Goal: Information Seeking & Learning: Learn about a topic

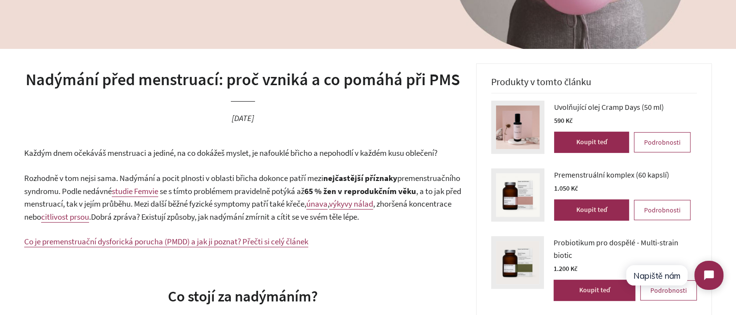
scroll to position [193, 0]
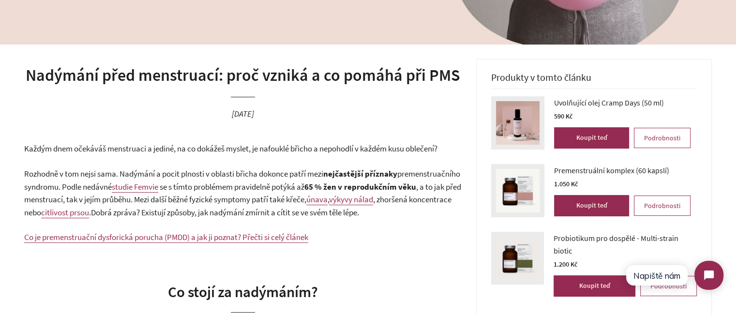
click at [277, 77] on h1 "Nadýmání před menstruací: proč vzniká a co pomáhá při PMS" at bounding box center [242, 75] width 437 height 23
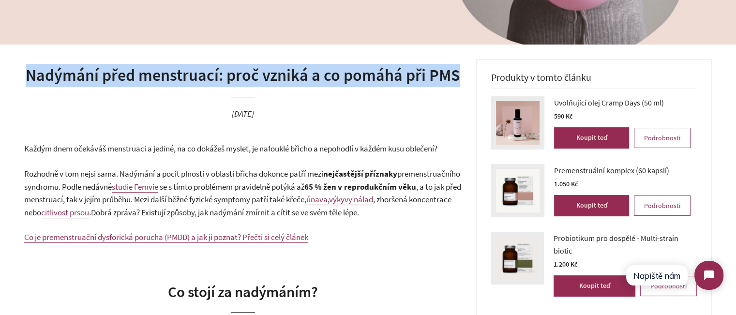
drag, startPoint x: 277, startPoint y: 77, endPoint x: 321, endPoint y: 78, distance: 44.0
click at [277, 77] on h1 "Nadýmání před menstruací: proč vzniká a co pomáhá při PMS" at bounding box center [242, 75] width 437 height 23
click at [366, 82] on h1 "Nadýmání před menstruací: proč vzniká a co pomáhá při PMS" at bounding box center [242, 75] width 437 height 23
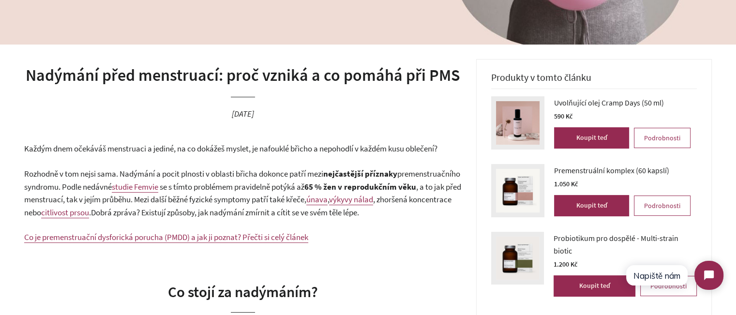
scroll to position [290, 0]
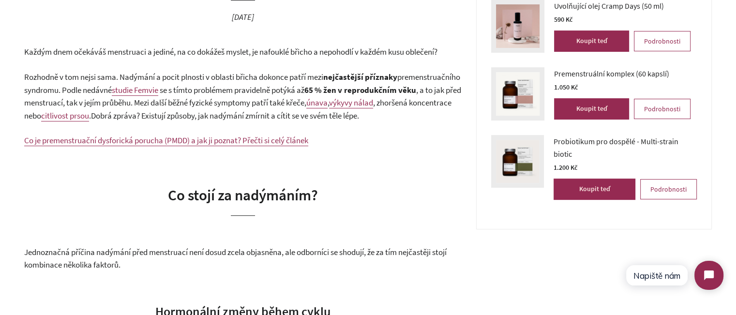
click at [309, 50] on span "Každým dnem očekáváš menstruaci a jediné, na co dokážeš myslet, je nafouklé bři…" at bounding box center [230, 51] width 413 height 11
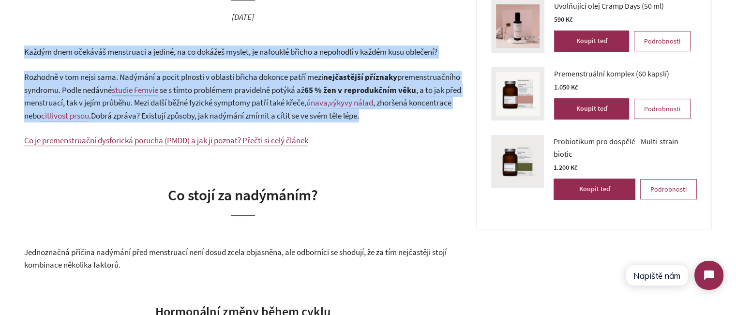
drag, startPoint x: 309, startPoint y: 50, endPoint x: 326, endPoint y: 110, distance: 61.9
click at [326, 110] on span ". Dobrá zpráva? Existují způsoby, jak nadýmání zmírnit a cítit se ve svém těle …" at bounding box center [224, 115] width 270 height 11
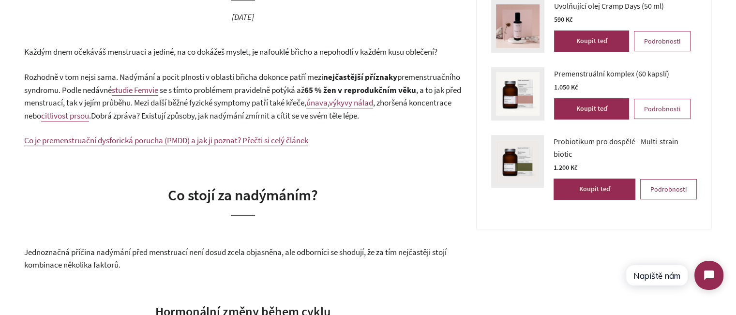
click at [319, 114] on span ". Dobrá zpráva? Existují způsoby, jak nadýmání zmírnit a cítit se ve svém těle …" at bounding box center [224, 115] width 270 height 11
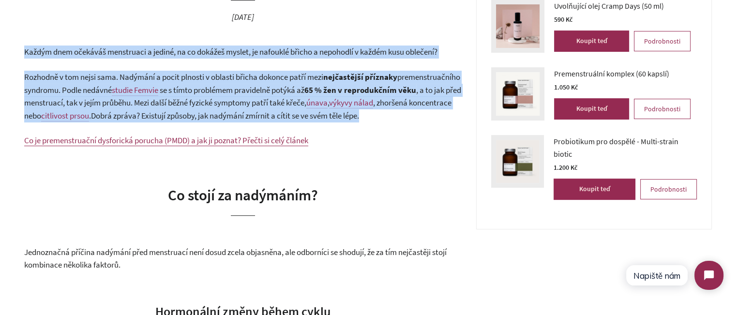
drag, startPoint x: 319, startPoint y: 114, endPoint x: 304, endPoint y: 53, distance: 62.8
click at [304, 53] on span "Každým dnem očekáváš menstruaci a jediné, na co dokážeš myslet, je nafouklé bři…" at bounding box center [230, 51] width 413 height 11
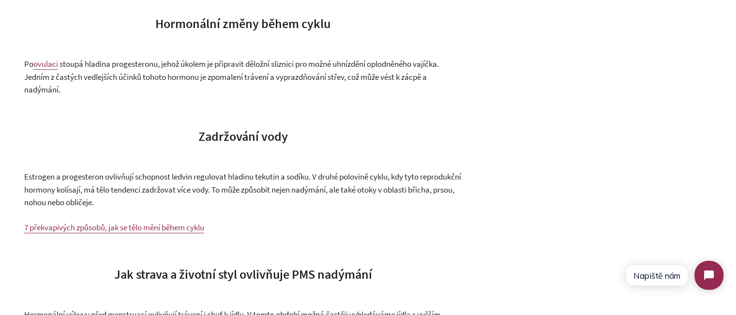
scroll to position [580, 0]
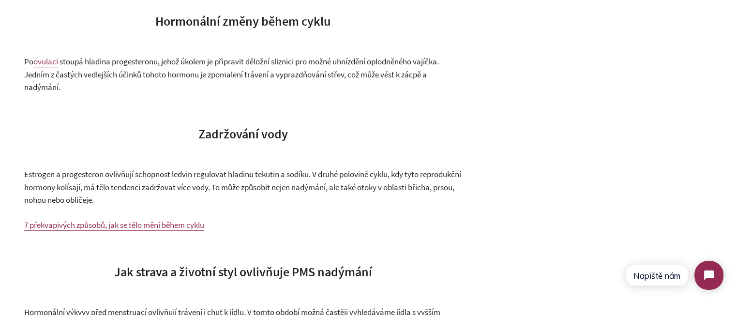
click at [255, 89] on span "stoupá hladina progesteronu, jehož úkolem je připravit děložní sliznici pro mož…" at bounding box center [231, 74] width 415 height 36
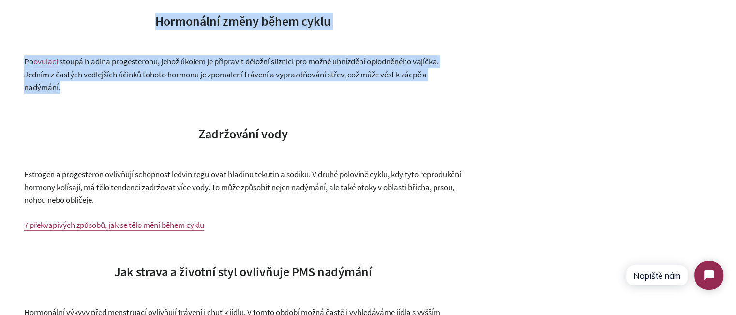
drag, startPoint x: 255, startPoint y: 89, endPoint x: 219, endPoint y: 30, distance: 69.3
click at [219, 29] on span "Hormonální změny během cyklu" at bounding box center [242, 21] width 175 height 16
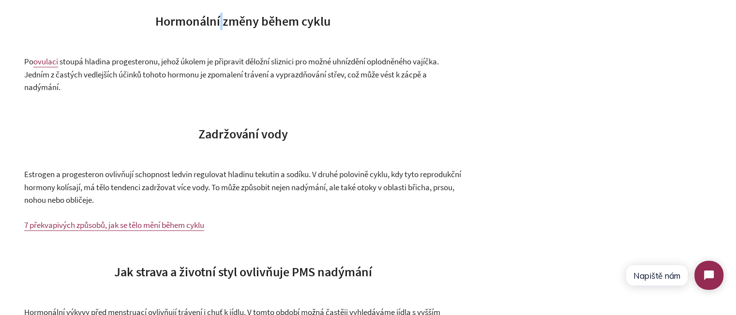
click at [219, 29] on span "Hormonální změny během cyklu" at bounding box center [242, 21] width 175 height 16
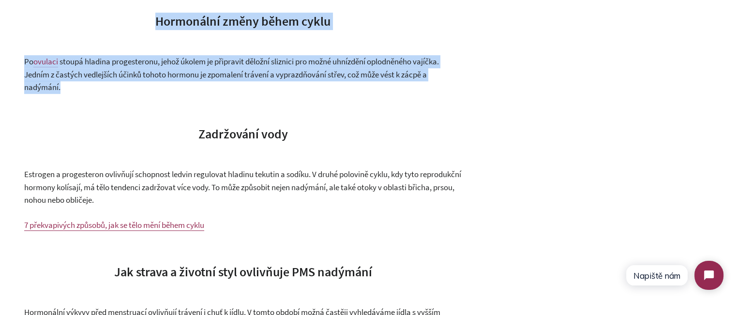
drag, startPoint x: 219, startPoint y: 30, endPoint x: 231, endPoint y: 84, distance: 55.0
click at [231, 84] on span "stoupá hladina progesteronu, jehož úkolem je připravit děložní sliznici pro mož…" at bounding box center [231, 74] width 415 height 36
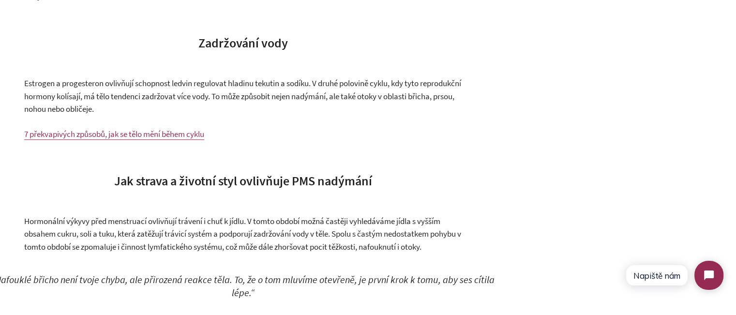
scroll to position [677, 0]
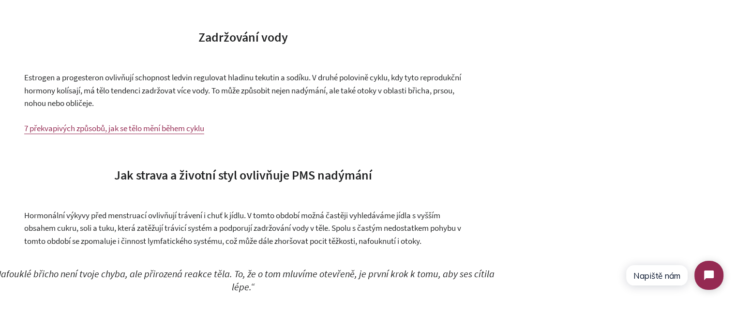
click at [210, 44] on span "Zadržování vody" at bounding box center [242, 37] width 89 height 16
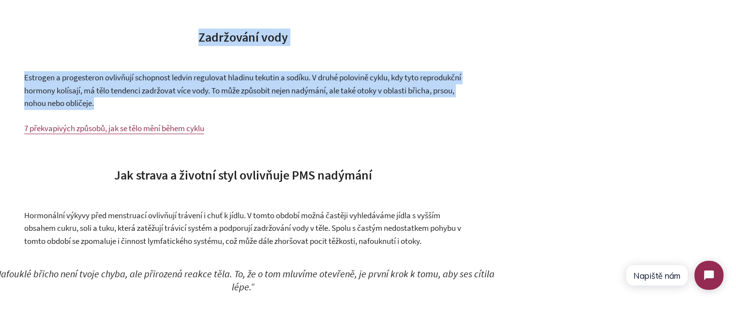
drag, startPoint x: 210, startPoint y: 44, endPoint x: 242, endPoint y: 106, distance: 69.7
click at [242, 106] on span "Estrogen a progesteron ovlivňují schopnost ledvin regulovat hladinu tekutin a s…" at bounding box center [242, 90] width 437 height 36
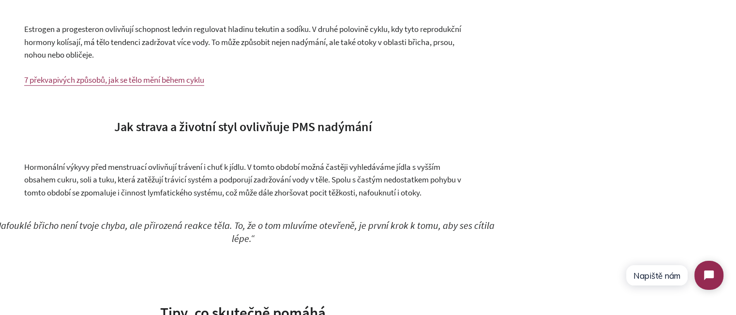
scroll to position [822, 0]
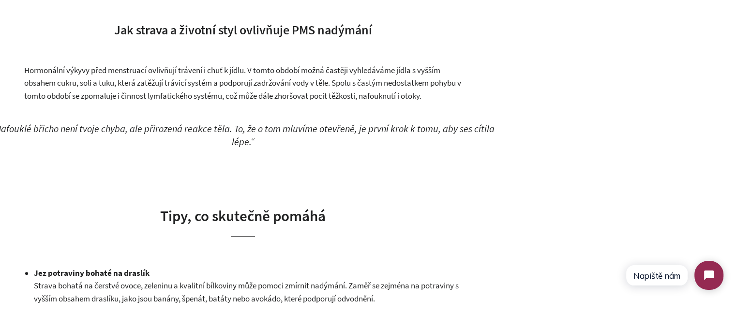
click at [271, 39] on h3 "Jak strava a životní styl ovlivňuje PMS nadýmání" at bounding box center [242, 29] width 437 height 17
click at [271, 38] on span "Jak strava a životní styl ovlivňuje PMS nadýmání" at bounding box center [243, 30] width 258 height 16
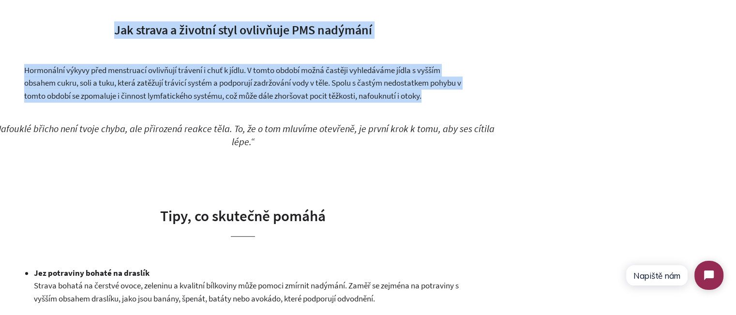
drag, startPoint x: 271, startPoint y: 46, endPoint x: 269, endPoint y: 103, distance: 56.1
click at [269, 103] on div "Každým dnem očekáváš menstruaci a jediné, na co dokážeš myslet, je nafouklé bři…" at bounding box center [242, 286] width 437 height 1547
click at [269, 101] on span "Hormonální výkyvy před menstruací ovlivňují trávení i chuť k jídlu. V tomto obd…" at bounding box center [242, 83] width 437 height 36
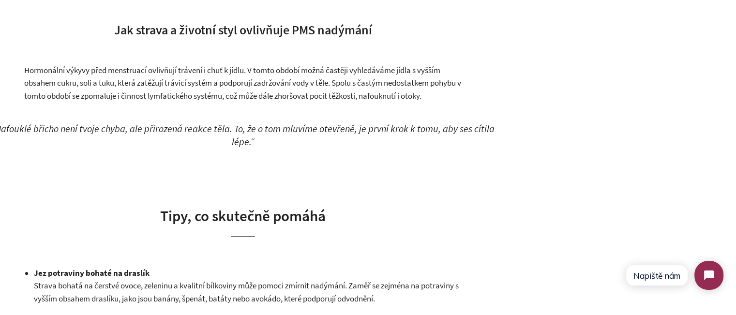
click at [261, 96] on span "Hormonální výkyvy před menstruací ovlivňují trávení i chuť k jídlu. V tomto obd…" at bounding box center [242, 83] width 437 height 36
click at [215, 86] on span "Hormonální výkyvy před menstruací ovlivňují trávení i chuť k jídlu. V tomto obd…" at bounding box center [242, 83] width 437 height 36
click at [230, 96] on span "Hormonální výkyvy před menstruací ovlivňují trávení i chuť k jídlu. V tomto obd…" at bounding box center [242, 83] width 437 height 36
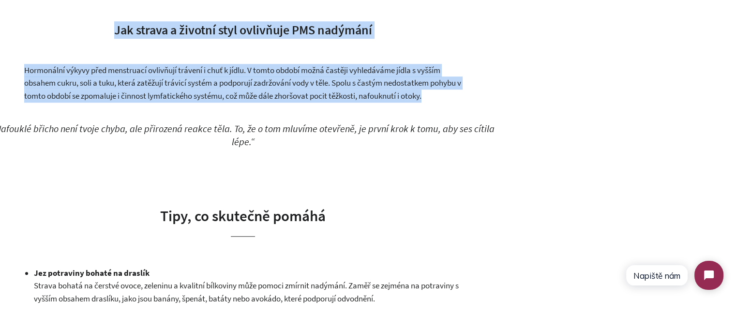
drag, startPoint x: 230, startPoint y: 96, endPoint x: 234, endPoint y: 49, distance: 47.6
click at [234, 49] on div "Každým dnem očekáváš menstruaci a jediné, na co dokážeš myslet, je nafouklé bři…" at bounding box center [242, 286] width 437 height 1547
click at [234, 38] on span "Jak strava a životní styl ovlivňuje PMS nadýmání" at bounding box center [243, 30] width 258 height 16
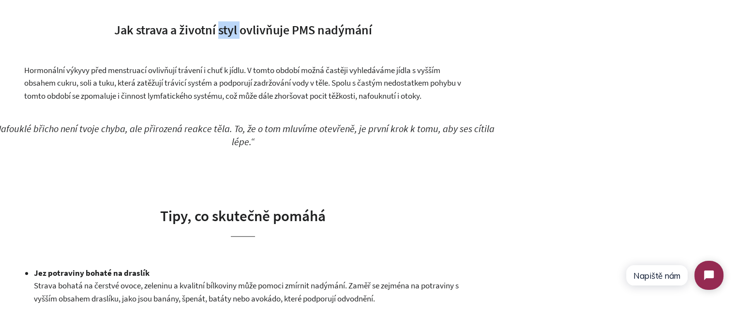
click at [234, 38] on span "Jak strava a životní styl ovlivňuje PMS nadýmání" at bounding box center [243, 30] width 258 height 16
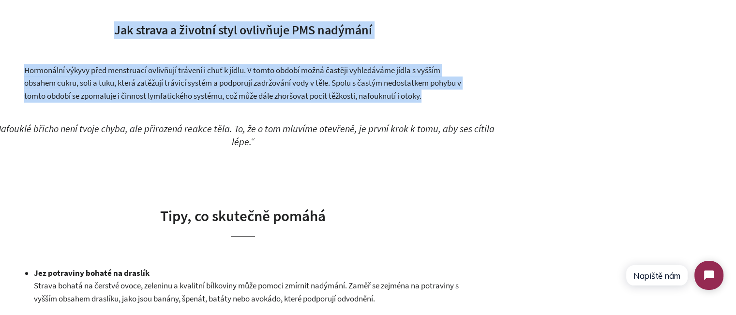
drag, startPoint x: 234, startPoint y: 49, endPoint x: 238, endPoint y: 102, distance: 53.4
click at [238, 102] on div "Každým dnem očekáváš menstruaci a jediné, na co dokážeš myslet, je nafouklé bři…" at bounding box center [242, 286] width 437 height 1547
click at [238, 102] on p "Hormonální výkyvy před menstruací ovlivňují trávení i chuť k jídlu. V tomto obd…" at bounding box center [242, 83] width 437 height 39
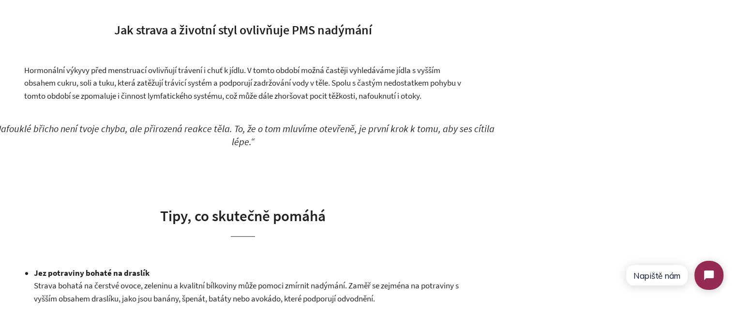
scroll to position [871, 0]
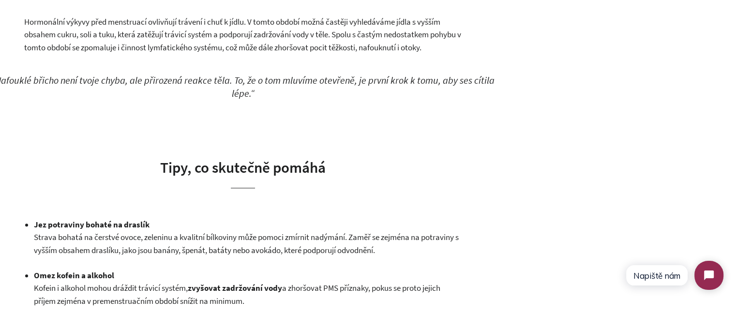
click at [238, 100] on em "„Nafouklé břicho není tvoje chyba, ale přirozená reakce těla. To, že o tom mluv…" at bounding box center [242, 87] width 503 height 26
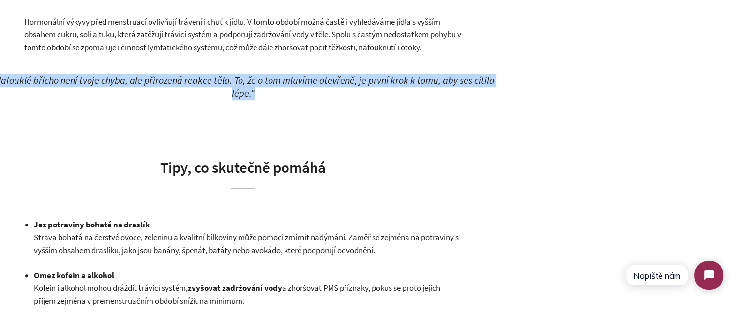
click at [238, 100] on em "„Nafouklé břicho není tvoje chyba, ale přirozená reakce těla. To, že o tom mluv…" at bounding box center [242, 87] width 503 height 26
click at [295, 100] on em "„Nafouklé břicho není tvoje chyba, ale přirozená reakce těla. To, že o tom mluv…" at bounding box center [242, 87] width 503 height 26
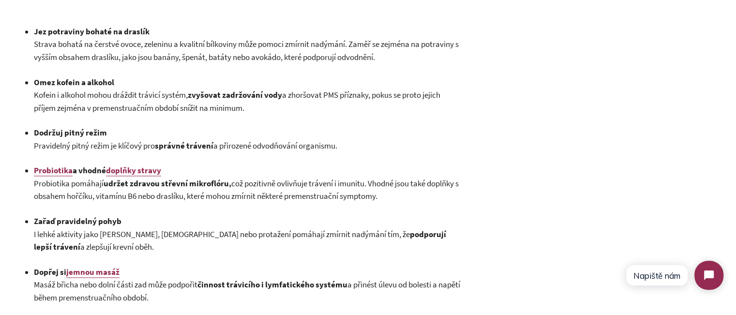
scroll to position [1064, 0]
click at [116, 36] on strong "Jez potraviny bohaté na draslík" at bounding box center [92, 31] width 116 height 11
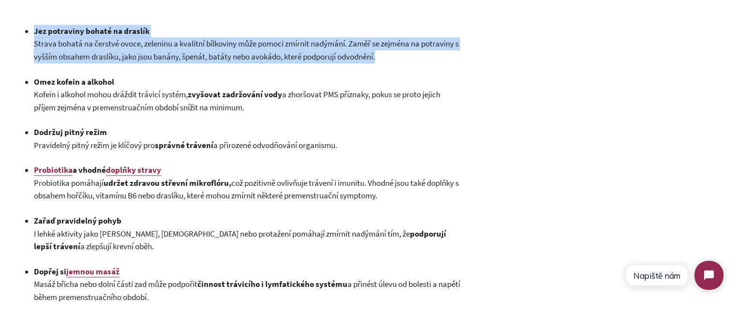
drag, startPoint x: 116, startPoint y: 45, endPoint x: 331, endPoint y: 71, distance: 216.2
click at [326, 63] on p "[PERSON_NAME] potraviny bohaté na draslík Strava bohatá na čerstvé ovoce, zelen…" at bounding box center [248, 44] width 428 height 39
click at [331, 62] on span "Strava bohatá na čerstvé ovoce, zeleninu a kvalitní bílkoviny může pomoci zmírn…" at bounding box center [246, 50] width 425 height 24
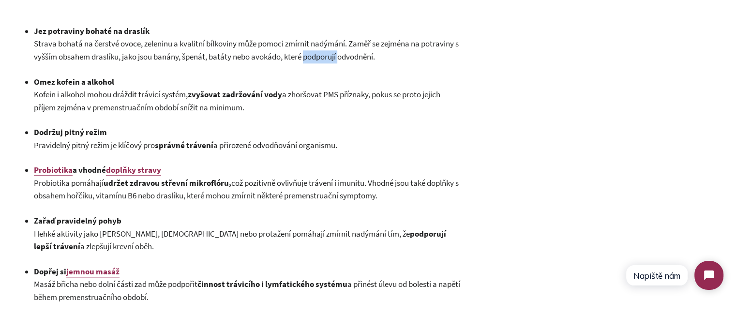
click at [331, 62] on span "Strava bohatá na čerstvé ovoce, zeleninu a kvalitní bílkoviny může pomoci zmírn…" at bounding box center [246, 50] width 425 height 24
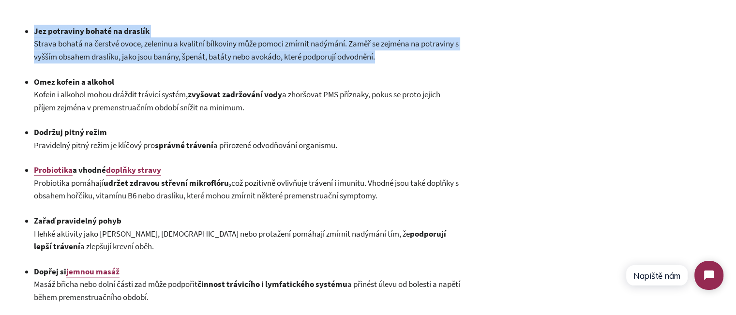
drag, startPoint x: 331, startPoint y: 71, endPoint x: 116, endPoint y: 38, distance: 217.3
click at [116, 38] on p "[PERSON_NAME] potraviny bohaté na draslík Strava bohatá na čerstvé ovoce, zelen…" at bounding box center [248, 44] width 428 height 39
click at [116, 36] on strong "Jez potraviny bohaté na draslík" at bounding box center [92, 31] width 116 height 11
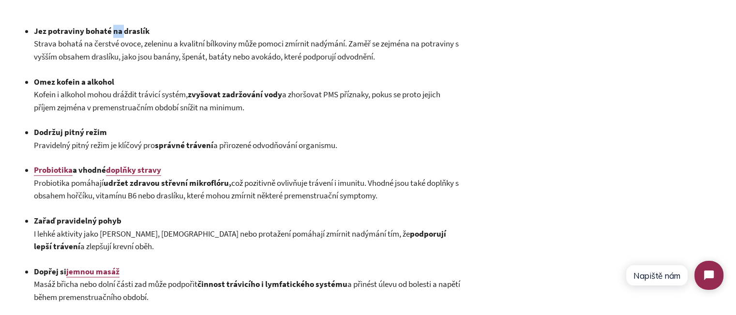
click at [116, 36] on strong "Jez potraviny bohaté na draslík" at bounding box center [92, 31] width 116 height 11
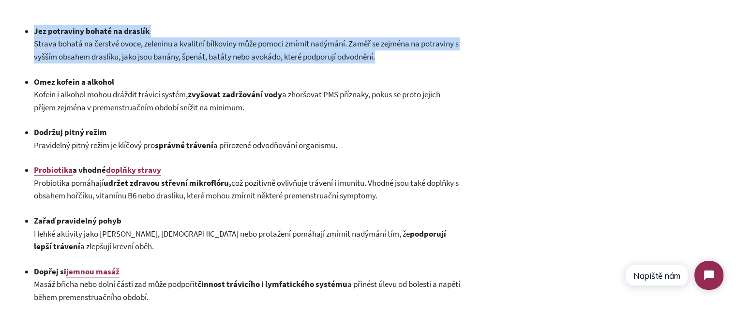
drag, startPoint x: 116, startPoint y: 38, endPoint x: 190, endPoint y: 56, distance: 75.7
click at [190, 56] on p "[PERSON_NAME] potraviny bohaté na draslík Strava bohatá na čerstvé ovoce, zelen…" at bounding box center [248, 44] width 428 height 39
click at [190, 56] on span "Strava bohatá na čerstvé ovoce, zeleninu a kvalitní bílkoviny může pomoci zmírn…" at bounding box center [246, 50] width 425 height 24
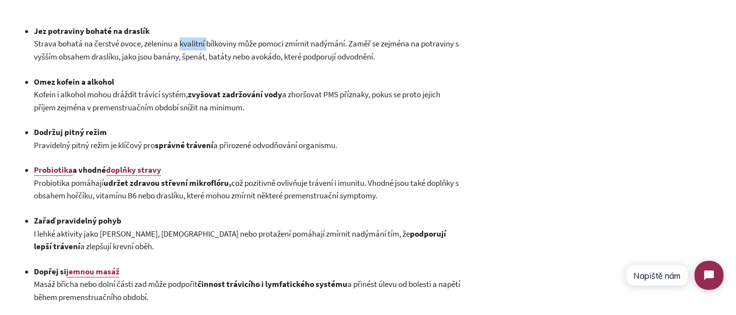
click at [190, 56] on span "Strava bohatá na čerstvé ovoce, zeleninu a kvalitní bílkoviny může pomoci zmírn…" at bounding box center [246, 50] width 425 height 24
click at [83, 36] on strong "Jez potraviny bohaté na draslík" at bounding box center [92, 31] width 116 height 11
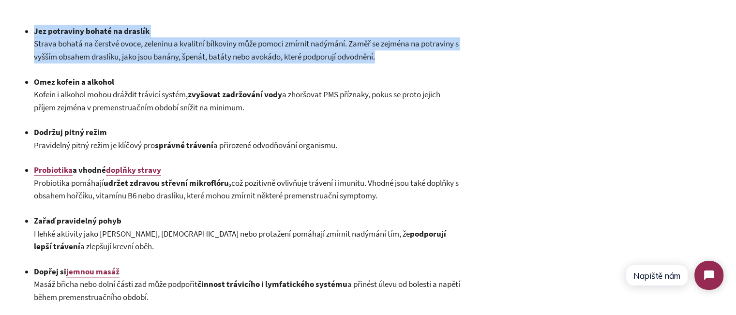
drag, startPoint x: 83, startPoint y: 38, endPoint x: 130, endPoint y: 69, distance: 55.8
click at [130, 63] on p "[PERSON_NAME] potraviny bohaté na draslík Strava bohatá na čerstvé ovoce, zelen…" at bounding box center [248, 44] width 428 height 39
click at [130, 62] on span "Strava bohatá na čerstvé ovoce, zeleninu a kvalitní bílkoviny může pomoci zmírn…" at bounding box center [246, 50] width 425 height 24
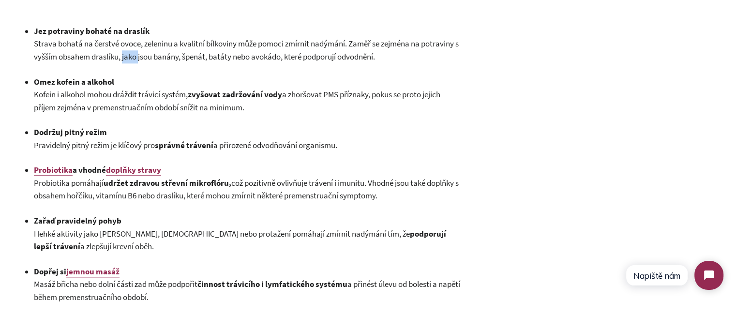
click at [130, 62] on span "Strava bohatá na čerstvé ovoce, zeleninu a kvalitní bílkoviny může pomoci zmírn…" at bounding box center [246, 50] width 425 height 24
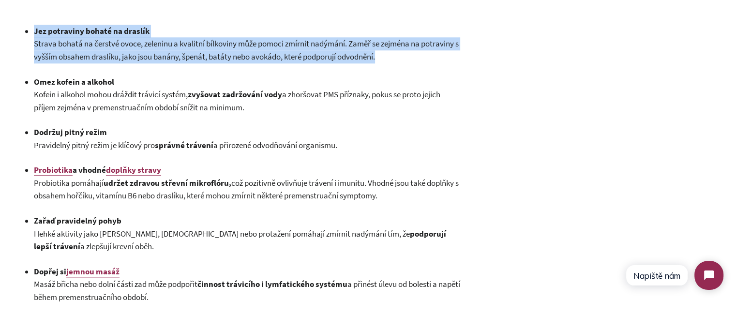
drag, startPoint x: 130, startPoint y: 69, endPoint x: 107, endPoint y: 44, distance: 33.6
click at [108, 44] on p "[PERSON_NAME] potraviny bohaté na draslík Strava bohatá na čerstvé ovoce, zelen…" at bounding box center [248, 44] width 428 height 39
click at [107, 36] on strong "Jez potraviny bohaté na draslík" at bounding box center [92, 31] width 116 height 11
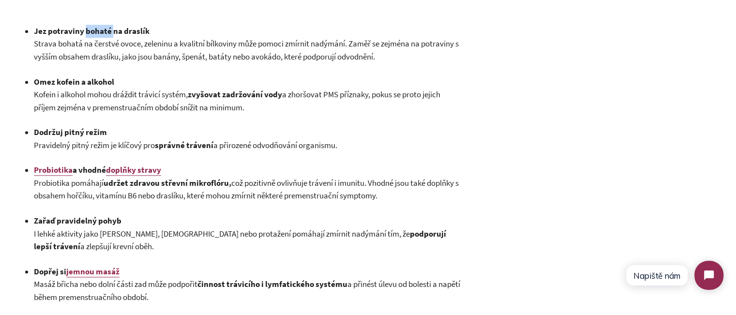
click at [107, 36] on strong "Jez potraviny bohaté na draslík" at bounding box center [92, 31] width 116 height 11
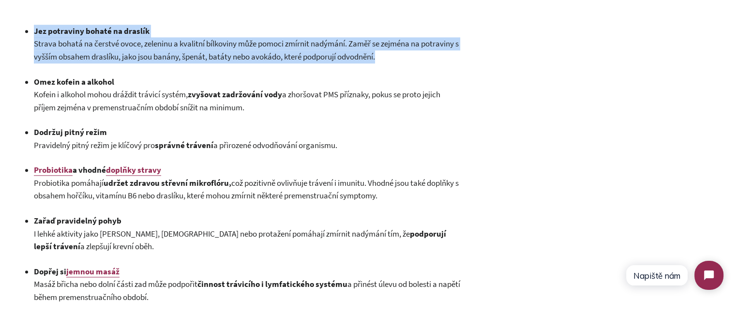
drag, startPoint x: 107, startPoint y: 44, endPoint x: 112, endPoint y: 63, distance: 20.3
click at [112, 63] on p "[PERSON_NAME] potraviny bohaté na draslík Strava bohatá na čerstvé ovoce, zelen…" at bounding box center [248, 44] width 428 height 39
click at [112, 62] on span "Strava bohatá na čerstvé ovoce, zeleninu a kvalitní bílkoviny může pomoci zmírn…" at bounding box center [246, 50] width 425 height 24
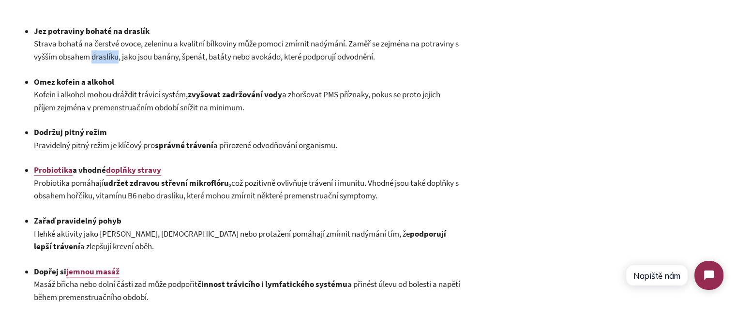
click at [112, 62] on span "Strava bohatá na čerstvé ovoce, zeleninu a kvalitní bílkoviny může pomoci zmírn…" at bounding box center [246, 50] width 425 height 24
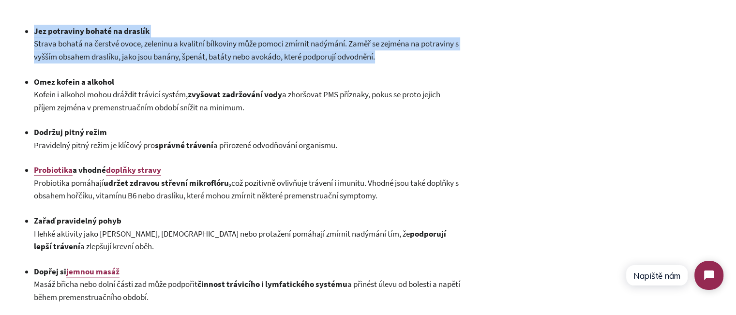
drag, startPoint x: 112, startPoint y: 63, endPoint x: 110, endPoint y: 46, distance: 17.0
click at [110, 46] on p "[PERSON_NAME] potraviny bohaté na draslík Strava bohatá na čerstvé ovoce, zelen…" at bounding box center [248, 44] width 428 height 39
click at [110, 36] on strong "Jez potraviny bohaté na draslík" at bounding box center [92, 31] width 116 height 11
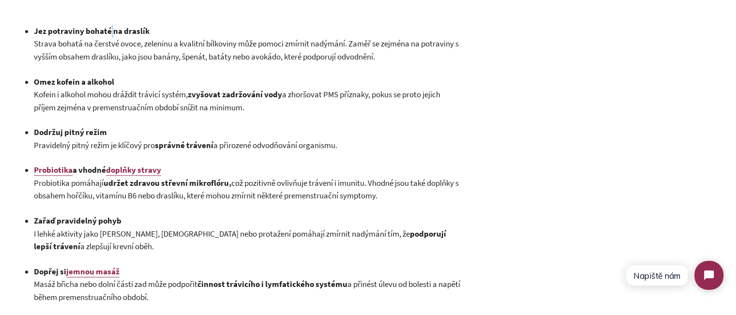
click at [110, 36] on strong "Jez potraviny bohaté na draslík" at bounding box center [92, 31] width 116 height 11
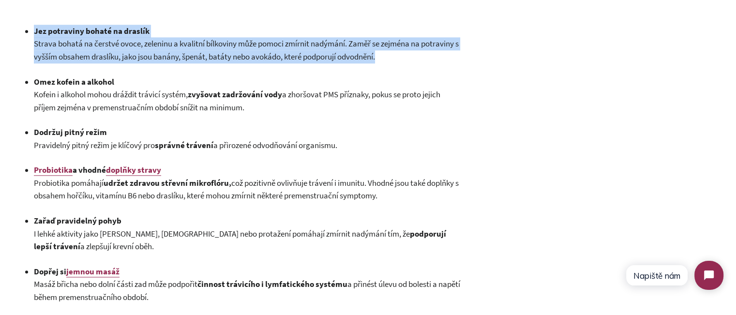
drag, startPoint x: 110, startPoint y: 46, endPoint x: 112, endPoint y: 59, distance: 12.2
click at [112, 59] on p "[PERSON_NAME] potraviny bohaté na draslík Strava bohatá na čerstvé ovoce, zelen…" at bounding box center [248, 44] width 428 height 39
click at [112, 59] on span "Strava bohatá na čerstvé ovoce, zeleninu a kvalitní bílkoviny může pomoci zmírn…" at bounding box center [246, 50] width 425 height 24
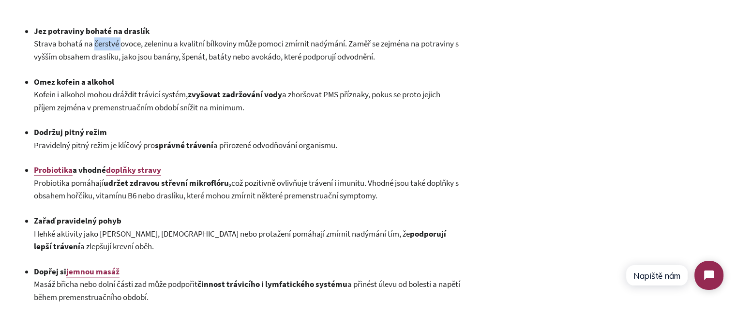
click at [112, 59] on span "Strava bohatá na čerstvé ovoce, zeleninu a kvalitní bílkoviny může pomoci zmírn…" at bounding box center [246, 50] width 425 height 24
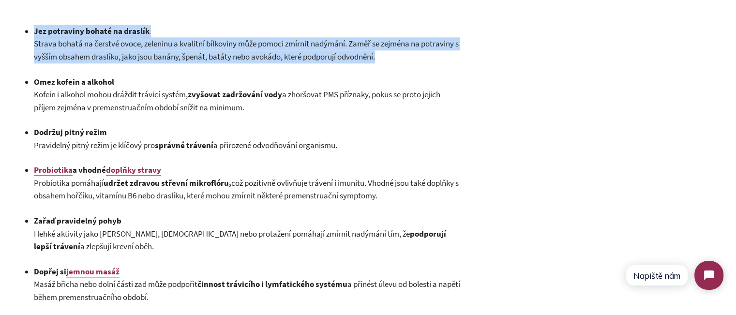
drag, startPoint x: 112, startPoint y: 59, endPoint x: 112, endPoint y: 45, distance: 13.1
click at [112, 45] on p "[PERSON_NAME] potraviny bohaté na draslík Strava bohatá na čerstvé ovoce, zelen…" at bounding box center [248, 44] width 428 height 39
click at [112, 36] on strong "Jez potraviny bohaté na draslík" at bounding box center [92, 31] width 116 height 11
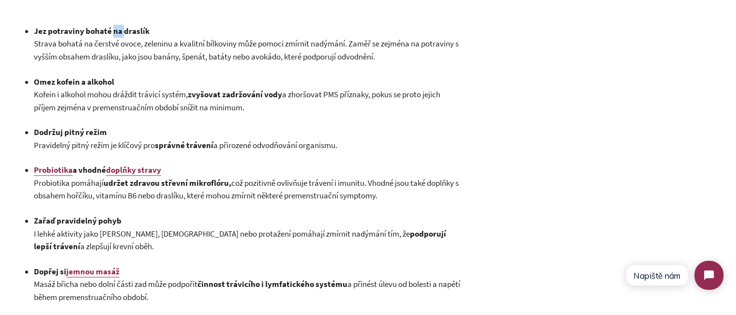
click at [112, 36] on strong "Jez potraviny bohaté na draslík" at bounding box center [92, 31] width 116 height 11
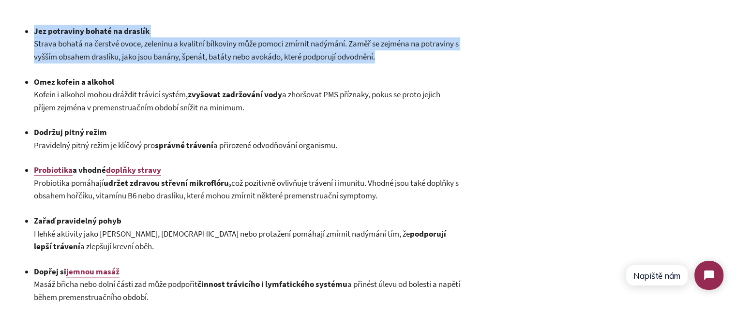
drag, startPoint x: 112, startPoint y: 45, endPoint x: 114, endPoint y: 61, distance: 16.1
click at [113, 61] on p "[PERSON_NAME] potraviny bohaté na draslík Strava bohatá na čerstvé ovoce, zelen…" at bounding box center [248, 44] width 428 height 39
click at [114, 62] on p "[PERSON_NAME] potraviny bohaté na draslík Strava bohatá na čerstvé ovoce, zelen…" at bounding box center [248, 44] width 428 height 39
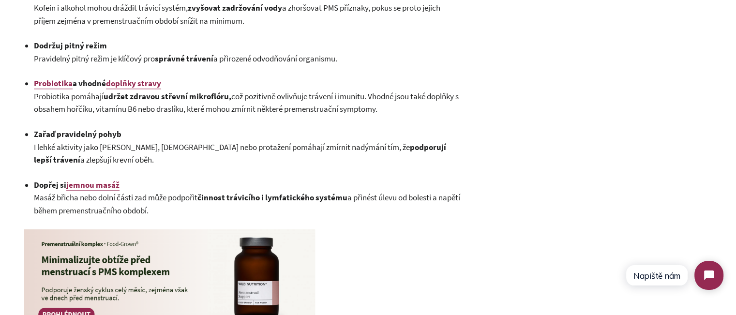
scroll to position [1161, 0]
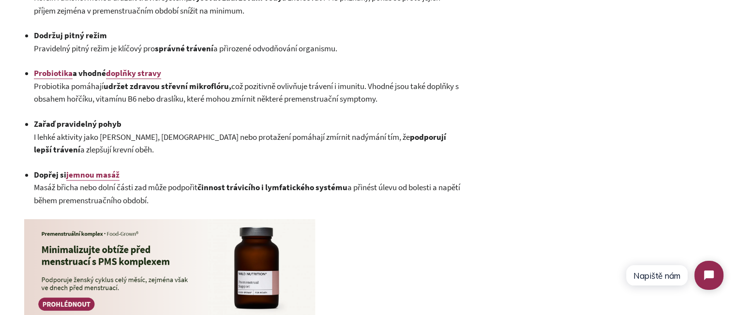
click at [223, 91] on strong "udržet zdravou střevní mikroflóru," at bounding box center [168, 86] width 128 height 11
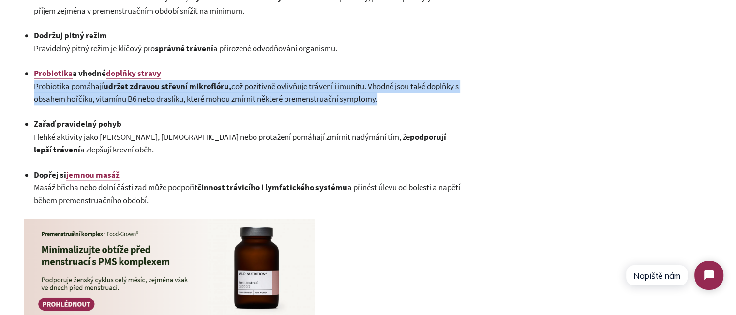
click at [223, 91] on strong "udržet zdravou střevní mikroflóru," at bounding box center [168, 86] width 128 height 11
click at [300, 104] on span "Probiotika pomáhají udržet zdravou střevní mikroflóru, což pozitivně ovlivňuje …" at bounding box center [246, 93] width 425 height 24
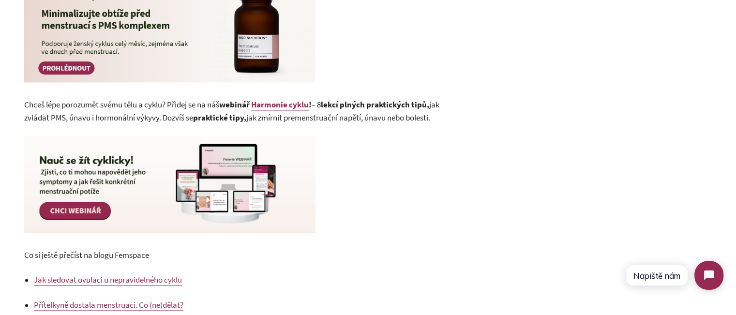
scroll to position [1403, 0]
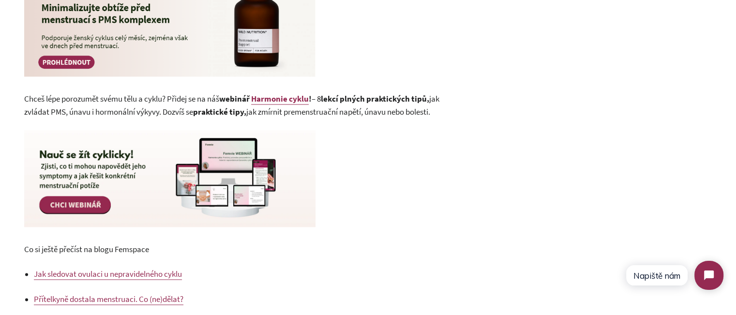
click at [191, 28] on img at bounding box center [169, 27] width 291 height 100
click at [204, 116] on p "Chceš lépe porozumět svému tělu a cyklu? Přidej se na náš webinář Harmonie cykl…" at bounding box center [242, 105] width 437 height 26
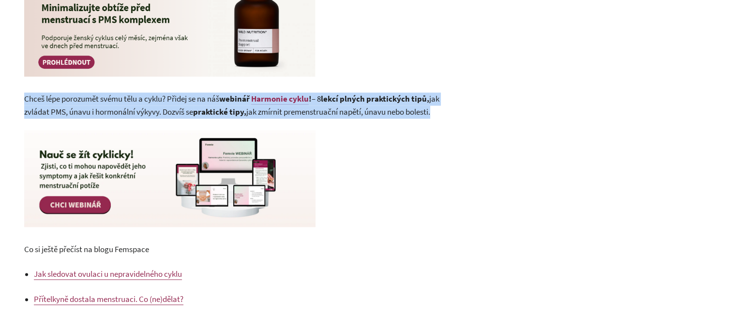
click at [204, 116] on p "Chceš lépe porozumět svému tělu a cyklu? Přidej se na náš webinář Harmonie cykl…" at bounding box center [242, 105] width 437 height 26
click at [133, 108] on span "Chceš lépe porozumět svému tělu a cyklu? Přidej se na náš webinář Harmonie cykl…" at bounding box center [231, 105] width 415 height 24
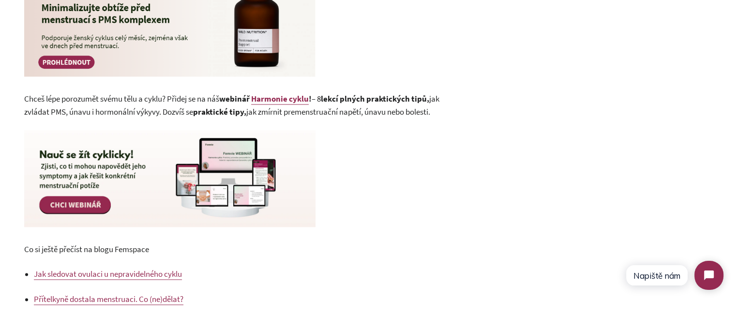
click at [215, 199] on img at bounding box center [169, 178] width 291 height 97
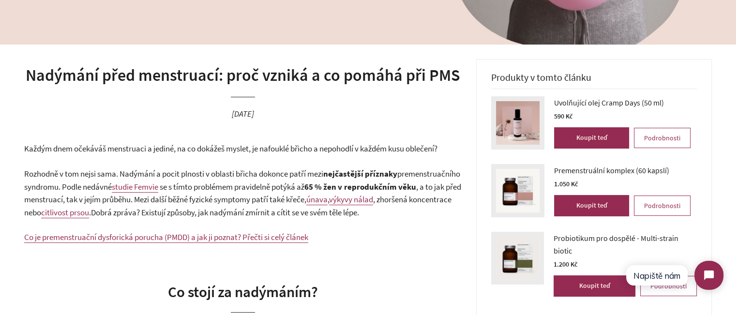
scroll to position [48, 0]
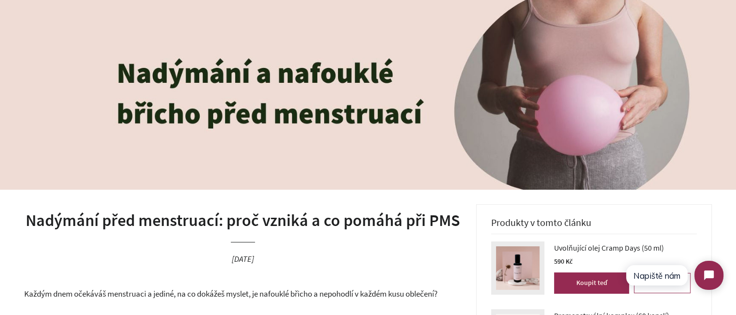
click at [323, 223] on h1 "Nadýmání před menstruací: proč vzniká a co pomáhá při PMS" at bounding box center [242, 220] width 437 height 23
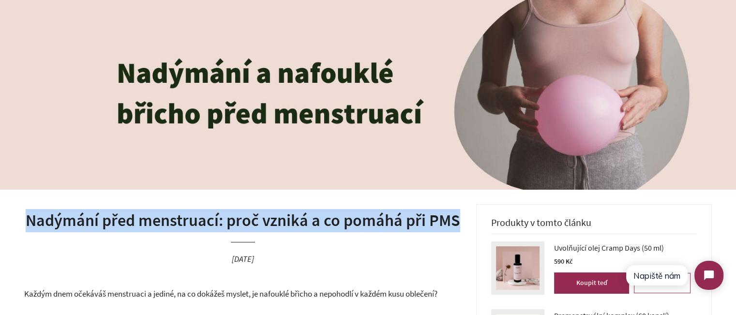
click at [323, 223] on h1 "Nadýmání před menstruací: proč vzniká a co pomáhá při PMS" at bounding box center [242, 220] width 437 height 23
click at [370, 230] on h1 "Nadýmání před menstruací: proč vzniká a co pomáhá při PMS" at bounding box center [242, 220] width 437 height 23
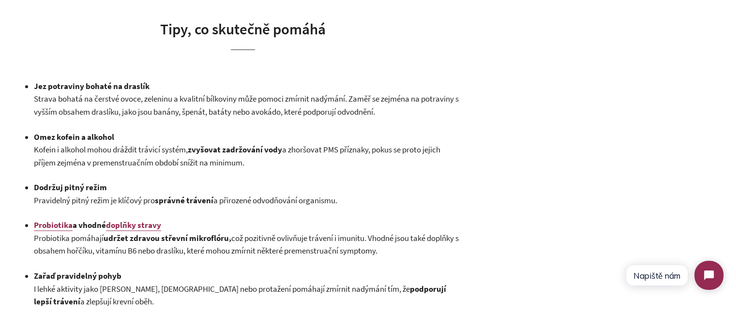
scroll to position [1016, 0]
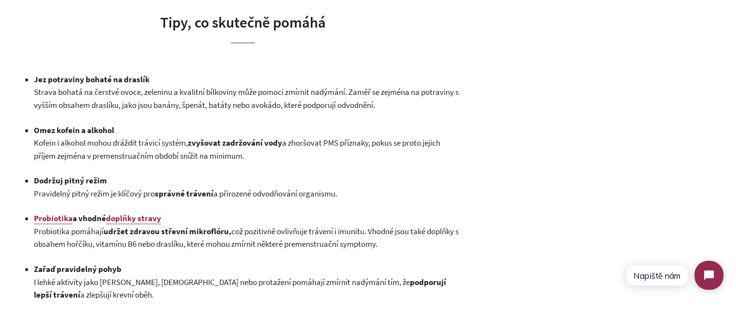
click at [259, 108] on span "Strava bohatá na čerstvé ovoce, zeleninu a kvalitní bílkoviny může pomoci zmírn…" at bounding box center [246, 99] width 425 height 24
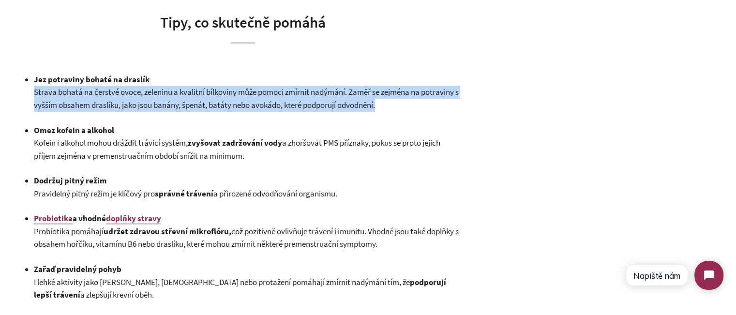
click at [259, 108] on span "Strava bohatá na čerstvé ovoce, zeleninu a kvalitní bílkoviny může pomoci zmírn…" at bounding box center [246, 99] width 425 height 24
click at [374, 110] on span "Strava bohatá na čerstvé ovoce, zeleninu a kvalitní bílkoviny může pomoci zmírn…" at bounding box center [246, 99] width 425 height 24
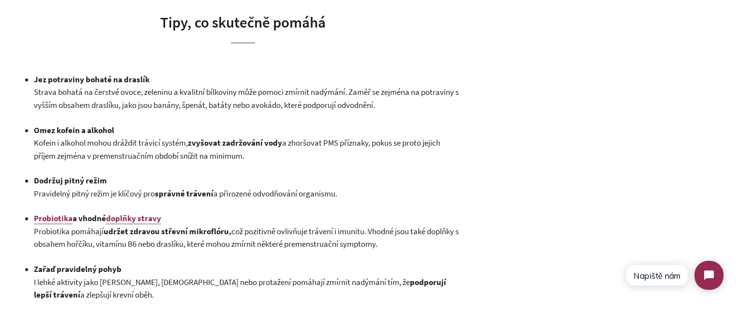
click at [381, 110] on span "Strava bohatá na čerstvé ovoce, zeleninu a kvalitní bílkoviny může pomoci zmírn…" at bounding box center [246, 99] width 425 height 24
drag, startPoint x: 381, startPoint y: 118, endPoint x: 302, endPoint y: 118, distance: 78.8
click at [302, 110] on span "Strava bohatá na čerstvé ovoce, zeleninu a kvalitní bílkoviny může pomoci zmírn…" at bounding box center [246, 99] width 425 height 24
drag, startPoint x: 302, startPoint y: 118, endPoint x: 390, endPoint y: 116, distance: 88.5
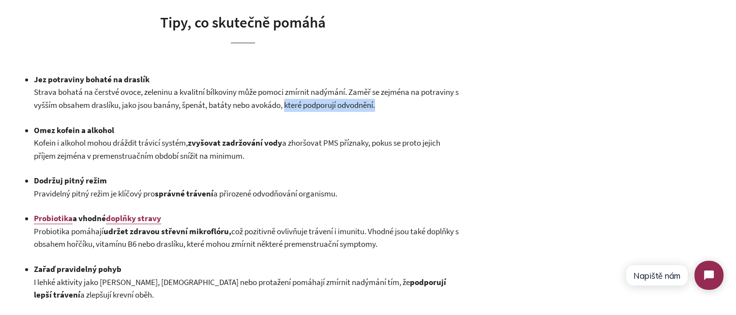
click at [390, 112] on p "[PERSON_NAME] potraviny bohaté na draslík Strava bohatá na čerstvé ovoce, zelen…" at bounding box center [248, 92] width 428 height 39
drag, startPoint x: 390, startPoint y: 116, endPoint x: 294, endPoint y: 121, distance: 96.4
click at [294, 112] on p "[PERSON_NAME] potraviny bohaté na draslík Strava bohatá na čerstvé ovoce, zelen…" at bounding box center [248, 92] width 428 height 39
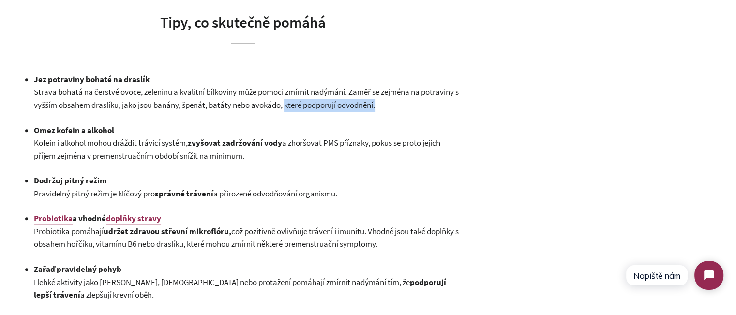
click at [294, 110] on span "Strava bohatá na čerstvé ovoce, zeleninu a kvalitní bílkoviny může pomoci zmírn…" at bounding box center [246, 99] width 425 height 24
